Goal: Information Seeking & Learning: Check status

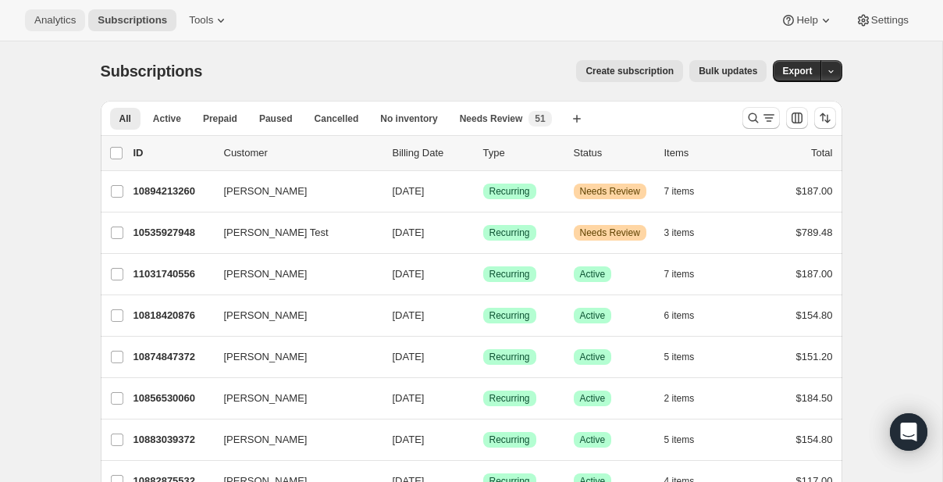
click at [68, 25] on span "Analytics" at bounding box center [54, 20] width 41 height 12
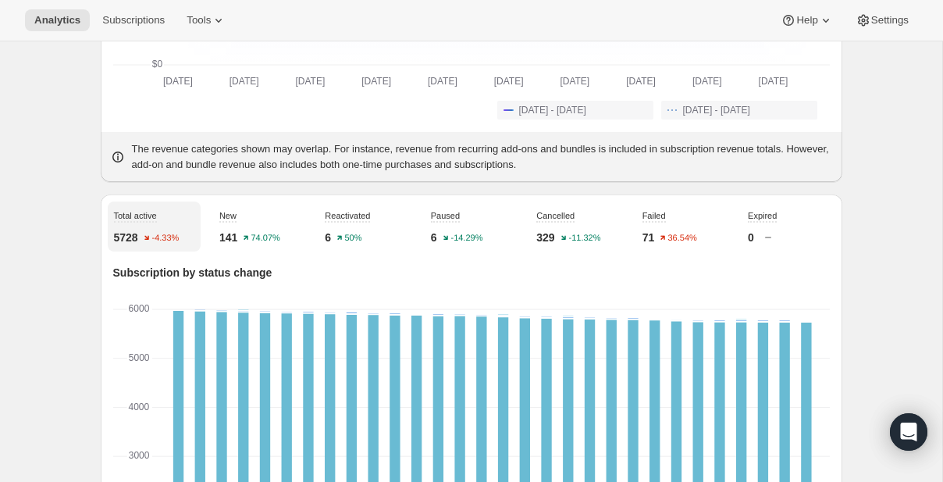
scroll to position [428, 0]
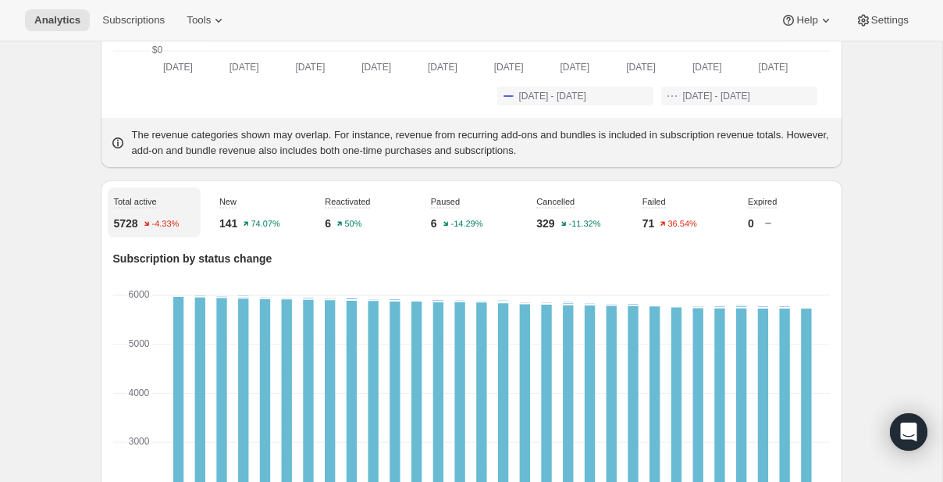
click at [227, 231] on p "141" at bounding box center [228, 223] width 18 height 16
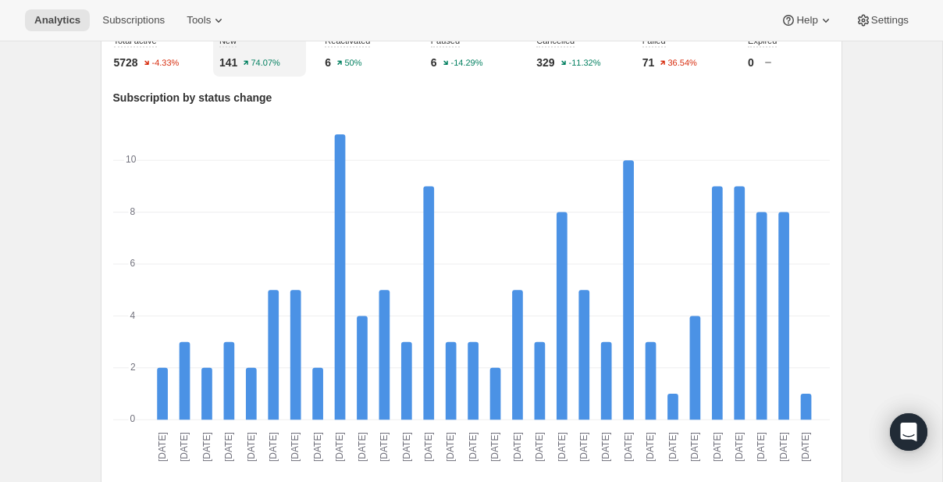
scroll to position [311, 0]
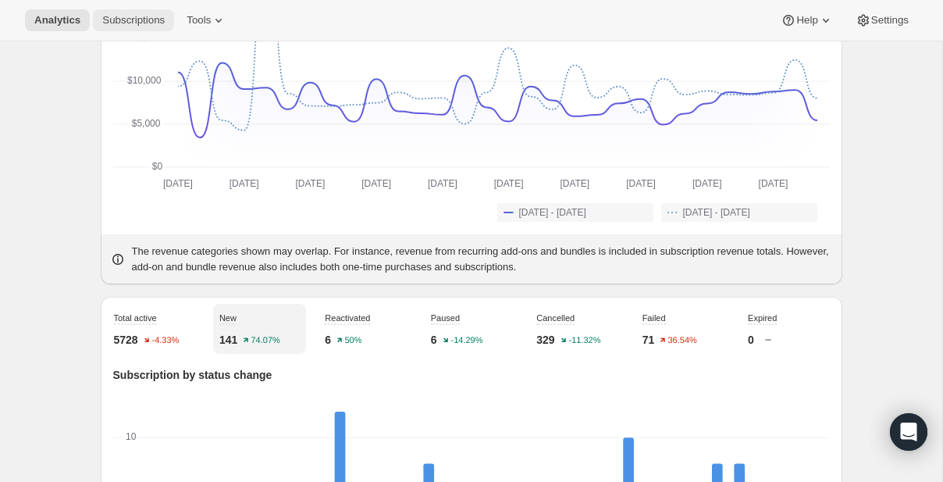
click at [144, 23] on span "Subscriptions" at bounding box center [133, 20] width 62 height 12
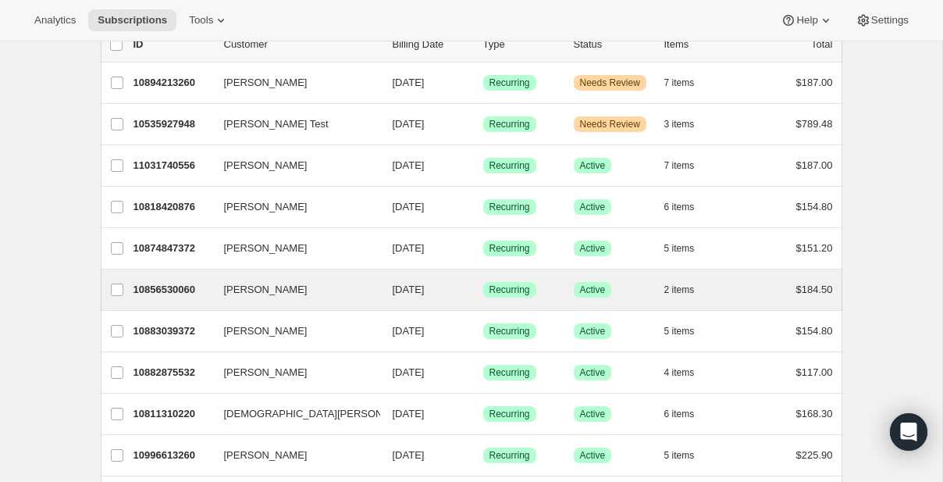
scroll to position [101, 0]
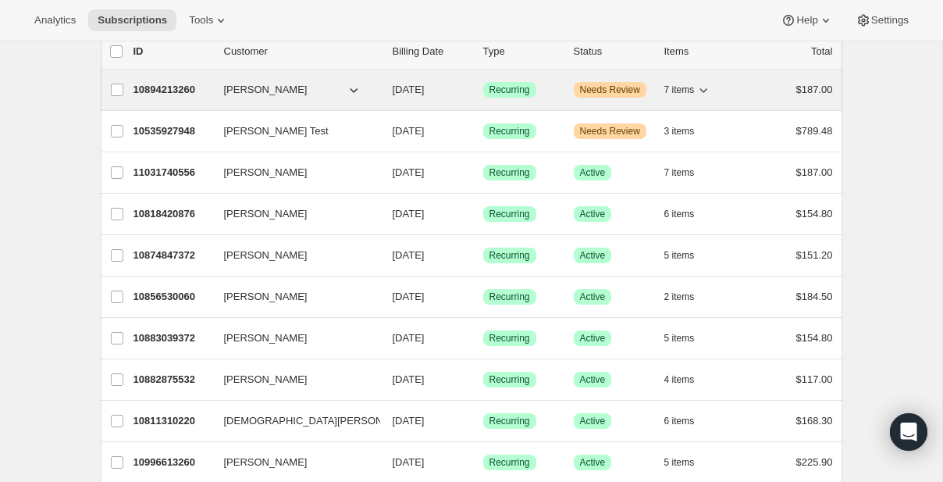
click at [247, 82] on span "[PERSON_NAME]" at bounding box center [266, 90] width 84 height 16
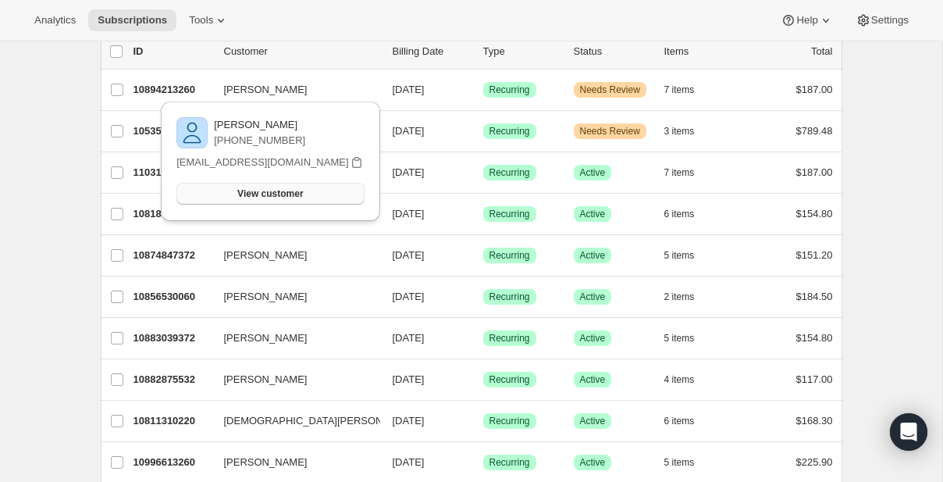
click at [281, 194] on span "View customer" at bounding box center [270, 193] width 66 height 12
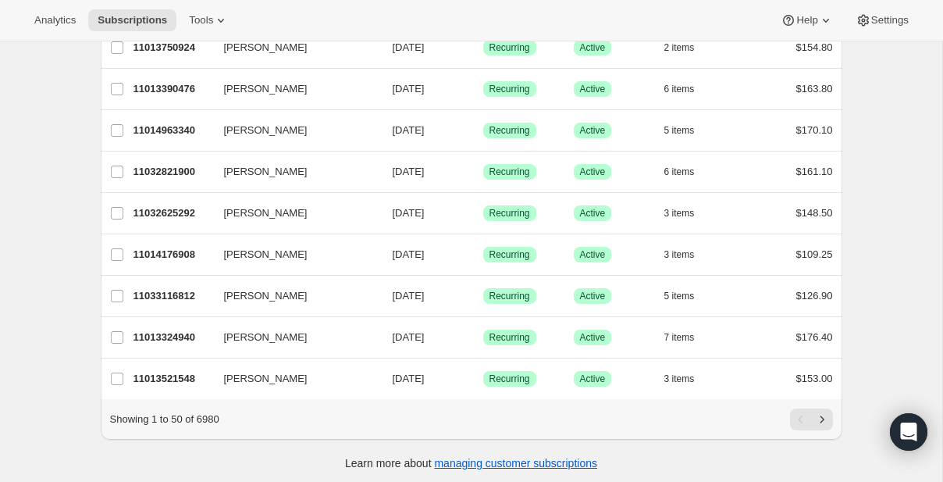
scroll to position [1844, 0]
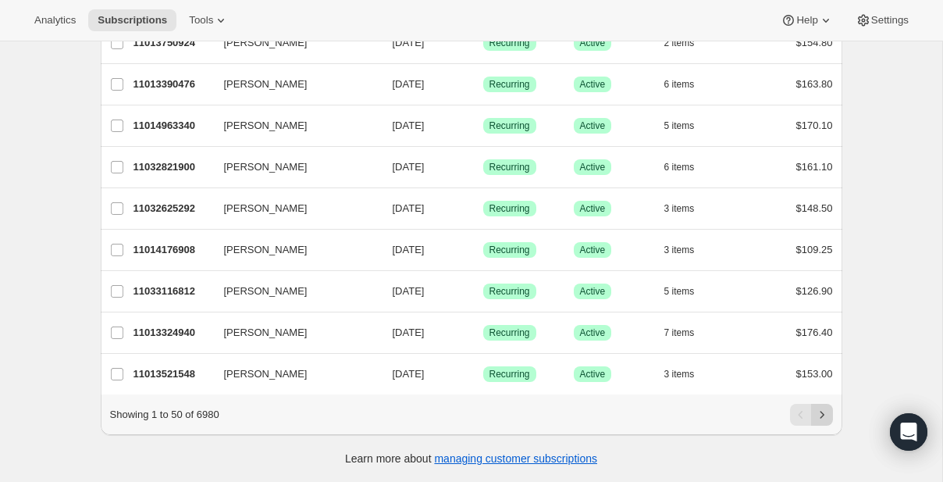
click at [822, 413] on icon "Next" at bounding box center [822, 415] width 16 height 16
click at [823, 416] on icon "Next" at bounding box center [822, 415] width 16 height 16
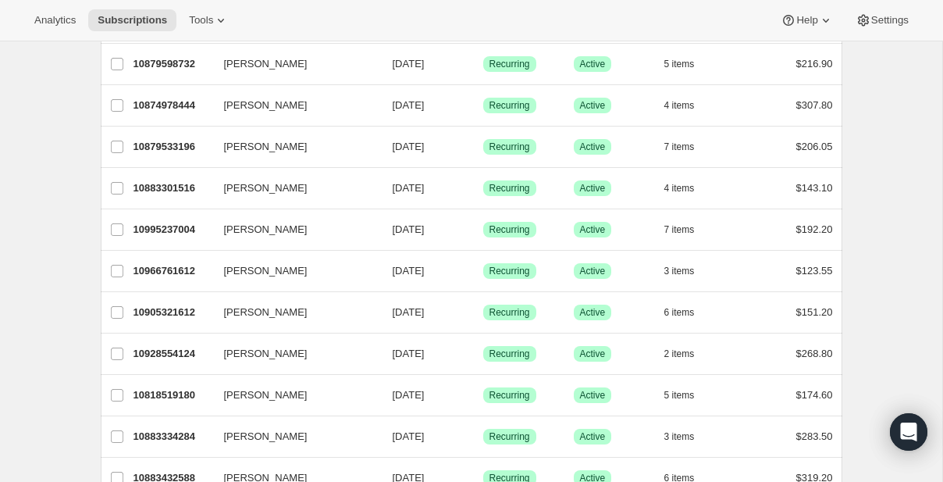
scroll to position [271, 0]
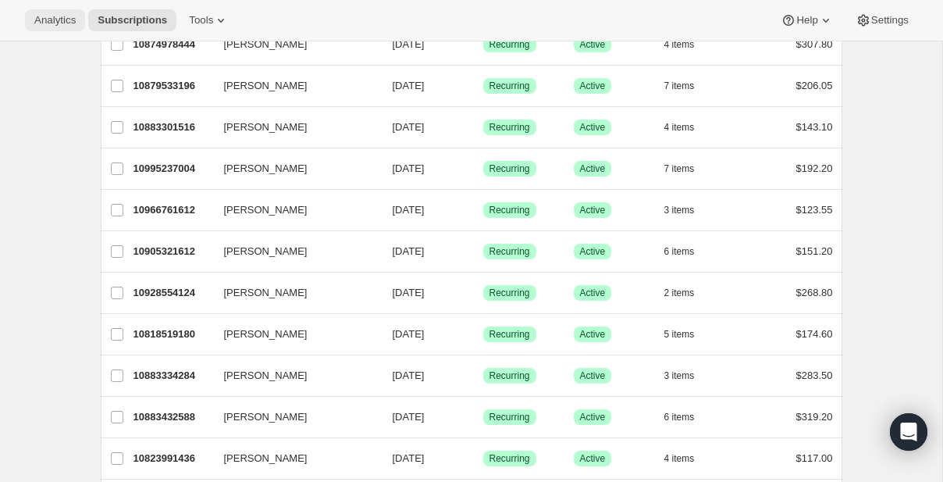
click at [62, 17] on span "Analytics" at bounding box center [54, 20] width 41 height 12
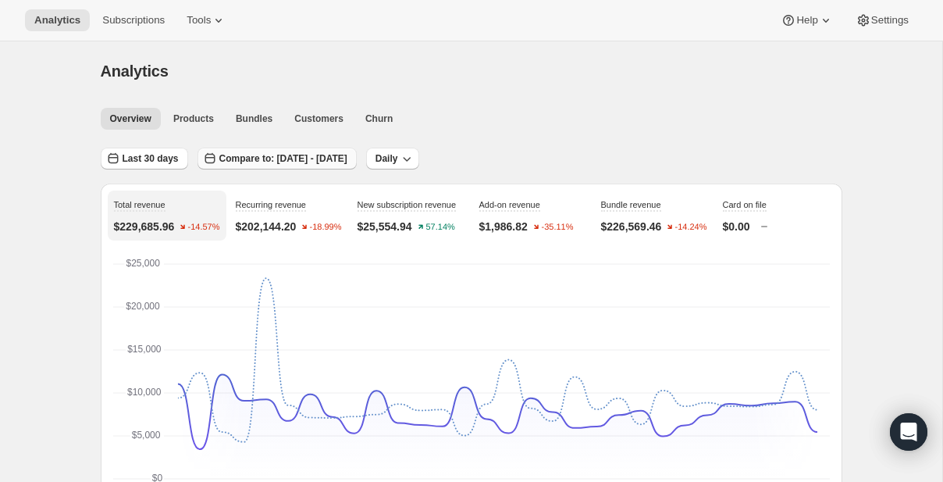
click at [244, 166] on button "Compare to: [DATE] - [DATE]" at bounding box center [276, 159] width 159 height 22
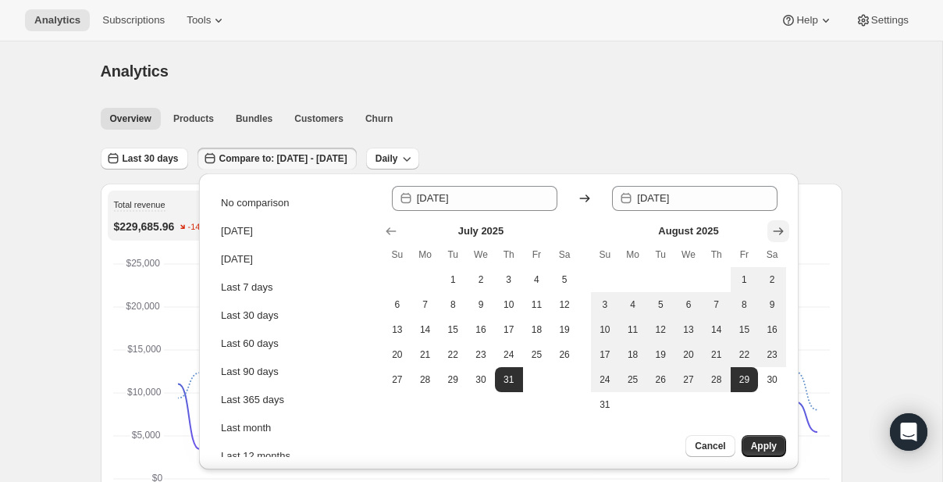
click at [786, 235] on button "Show next month, September 2025" at bounding box center [778, 231] width 22 height 22
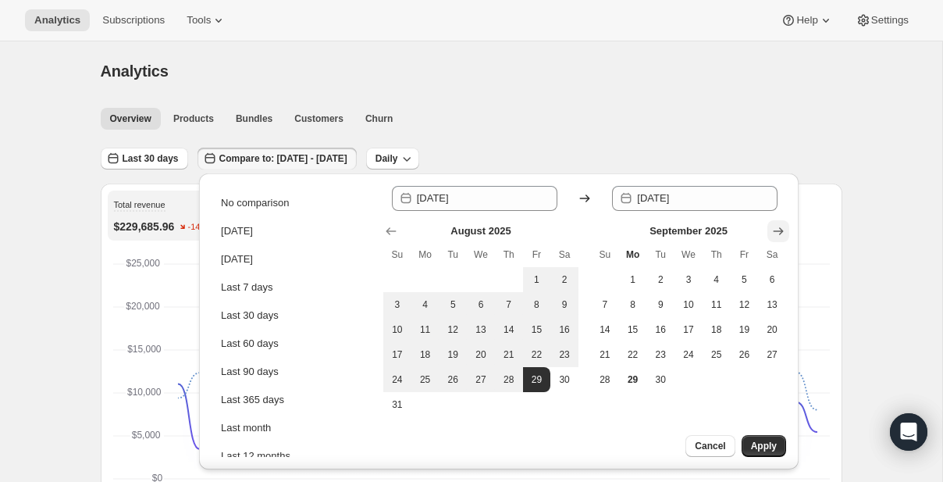
click at [781, 224] on icon "Show next month, October 2025" at bounding box center [778, 231] width 16 height 16
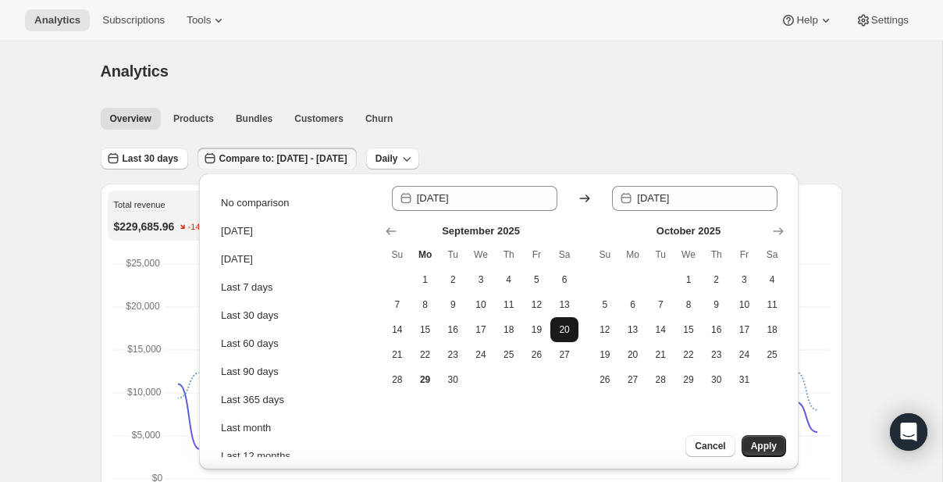
click at [559, 323] on span "20" at bounding box center [565, 329] width 16 height 12
type input "[DATE]"
click at [560, 346] on button "27" at bounding box center [564, 354] width 28 height 25
type input "[DATE]"
click at [753, 446] on span "Apply" at bounding box center [764, 445] width 26 height 12
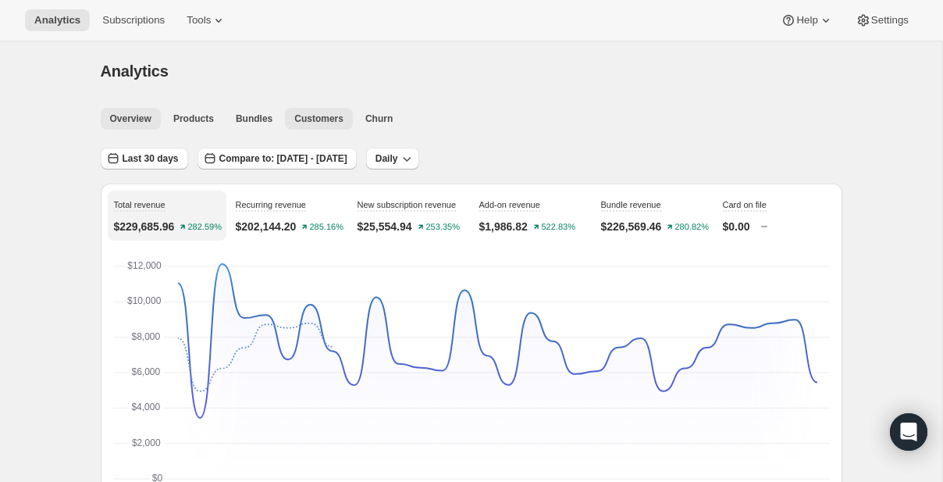
click at [318, 125] on button "Customers" at bounding box center [319, 119] width 68 height 22
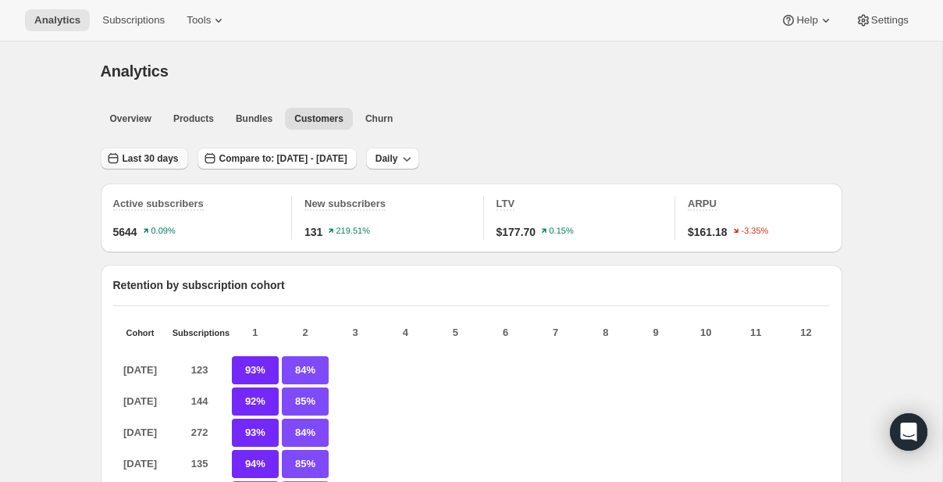
click at [144, 150] on button "Last 30 days" at bounding box center [144, 159] width 87 height 22
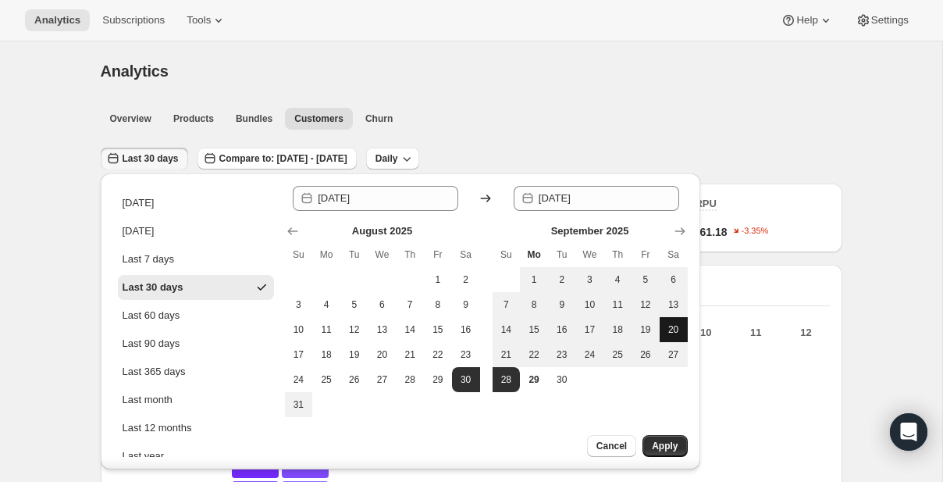
click at [667, 324] on span "20" at bounding box center [674, 329] width 16 height 12
type input "[DATE]"
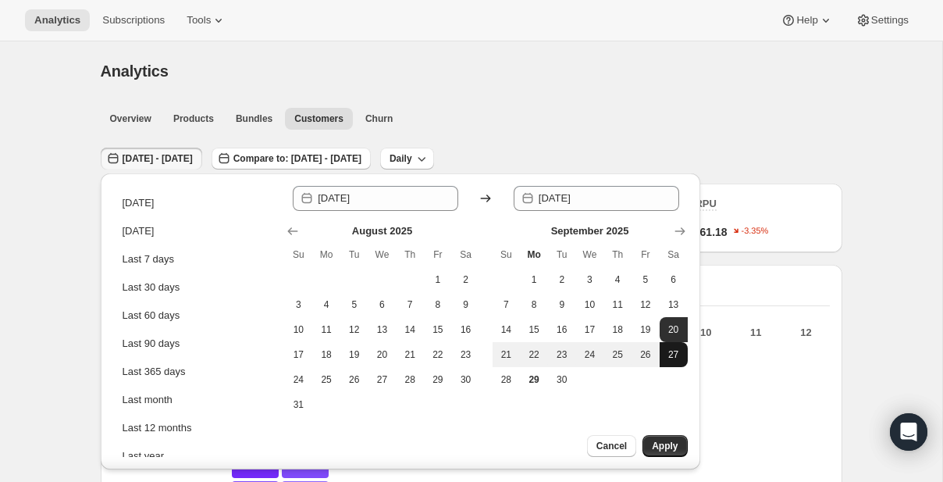
click at [681, 349] on button "27" at bounding box center [674, 354] width 28 height 25
type input "[DATE]"
click at [676, 449] on span "Apply" at bounding box center [665, 445] width 26 height 12
